Goal: Communication & Community: Connect with others

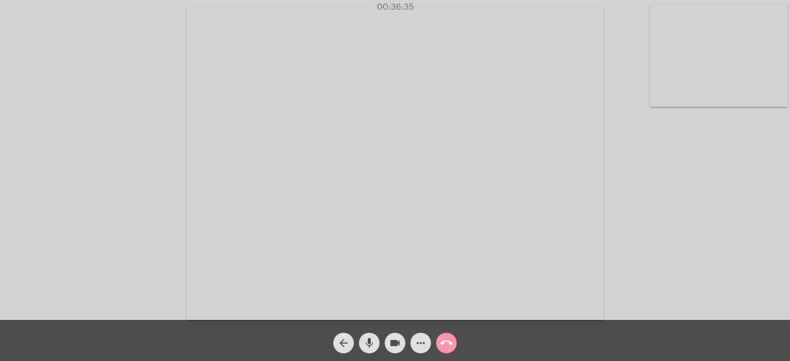
click at [731, 63] on video at bounding box center [718, 55] width 137 height 103
click at [171, 178] on video at bounding box center [147, 163] width 137 height 103
click at [364, 337] on span "mic" at bounding box center [369, 343] width 12 height 21
click at [366, 342] on mat-icon "mic_off" at bounding box center [369, 343] width 12 height 12
click at [366, 342] on mat-icon "mic" at bounding box center [369, 343] width 12 height 12
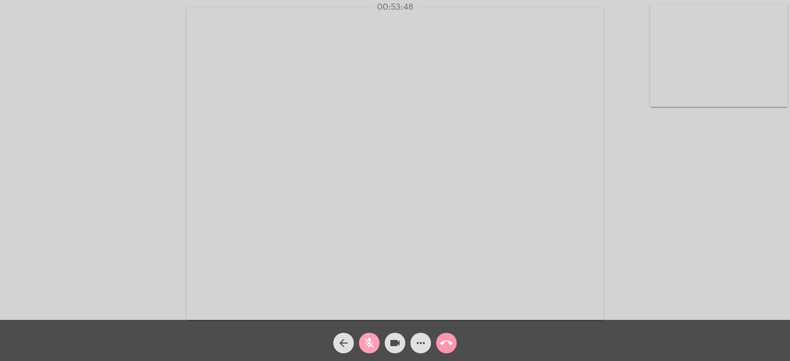
click at [366, 342] on mat-icon "mic_off" at bounding box center [369, 343] width 12 height 12
click at [366, 342] on mat-icon "mic" at bounding box center [369, 343] width 12 height 12
click at [366, 342] on mat-icon "mic_off" at bounding box center [369, 343] width 12 height 12
click at [366, 342] on mat-icon "mic" at bounding box center [369, 343] width 12 height 12
click at [366, 342] on mat-icon "mic_off" at bounding box center [369, 343] width 12 height 12
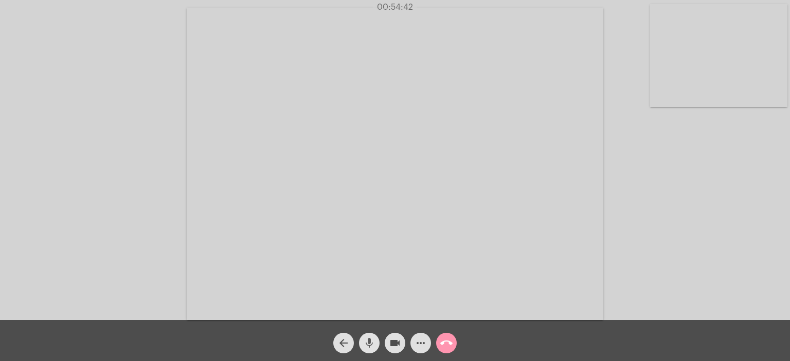
click at [366, 342] on mat-icon "mic" at bounding box center [369, 343] width 12 height 12
click at [366, 342] on mat-icon "mic_off" at bounding box center [369, 343] width 12 height 12
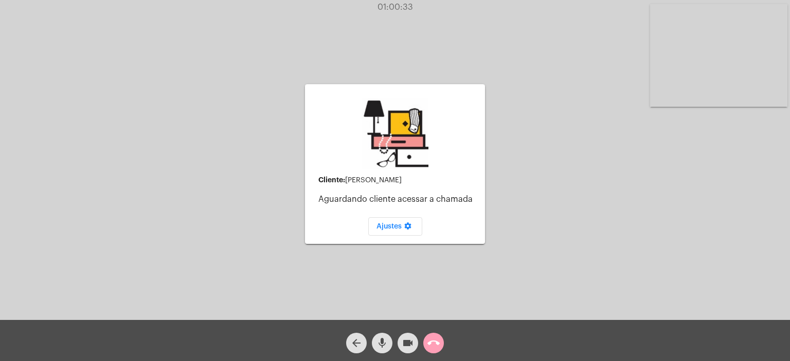
click at [432, 344] on mat-icon "call_end" at bounding box center [433, 343] width 12 height 12
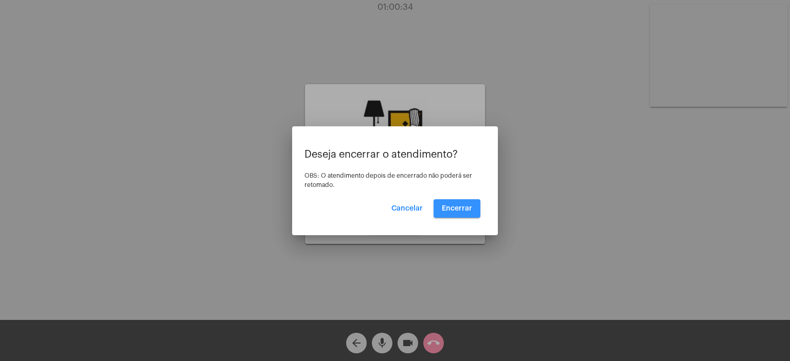
click at [467, 209] on span "Encerrar" at bounding box center [457, 208] width 30 height 7
